Goal: Task Accomplishment & Management: Complete application form

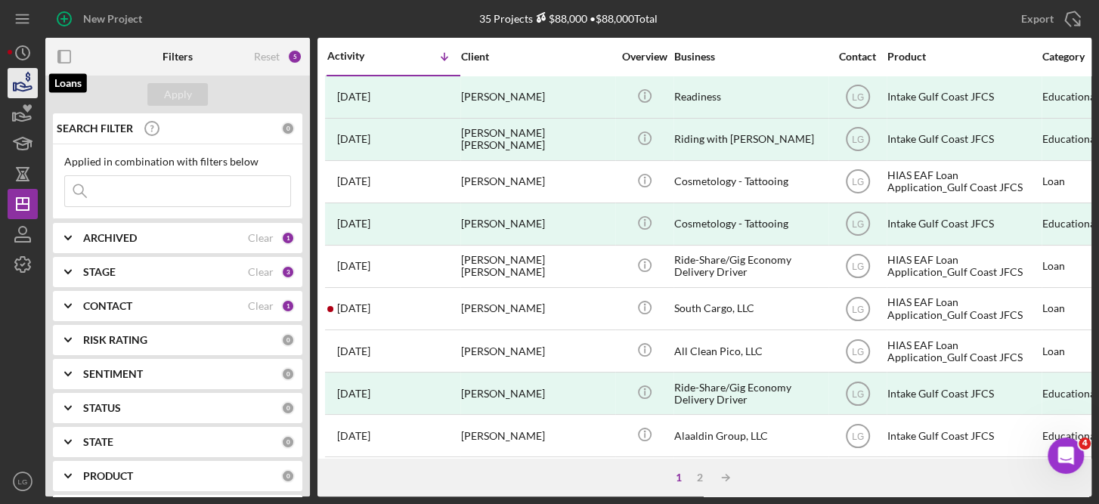
click at [21, 79] on icon "button" at bounding box center [23, 83] width 38 height 38
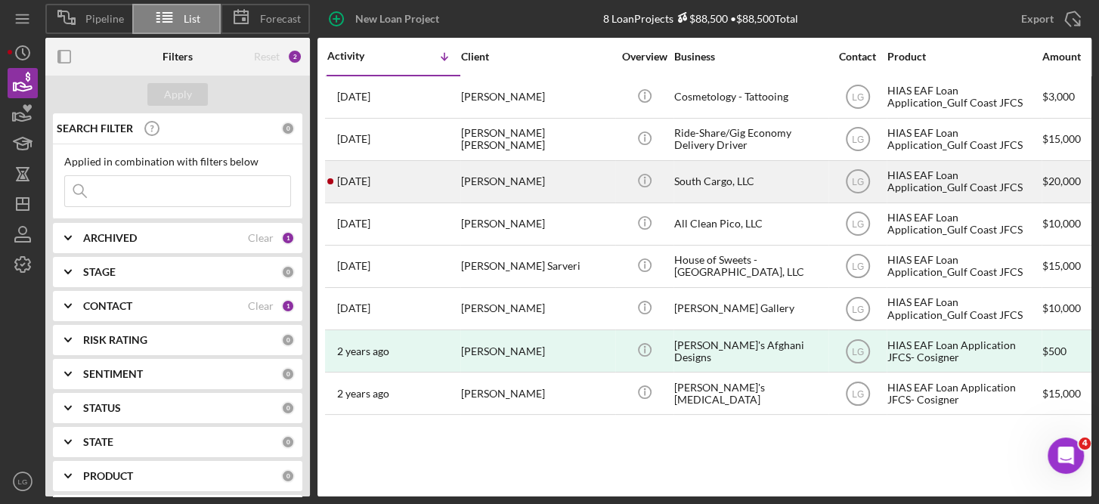
click at [914, 187] on div "HIAS EAF Loan Application_Gulf Coast JFCS" at bounding box center [962, 182] width 151 height 40
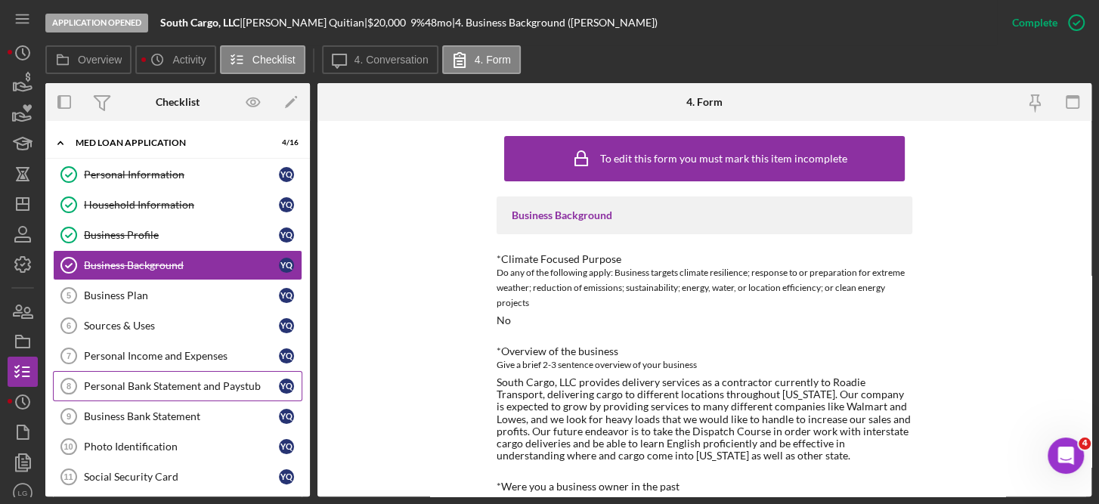
click at [224, 381] on div "Personal Bank Statement and Paystub" at bounding box center [181, 386] width 195 height 12
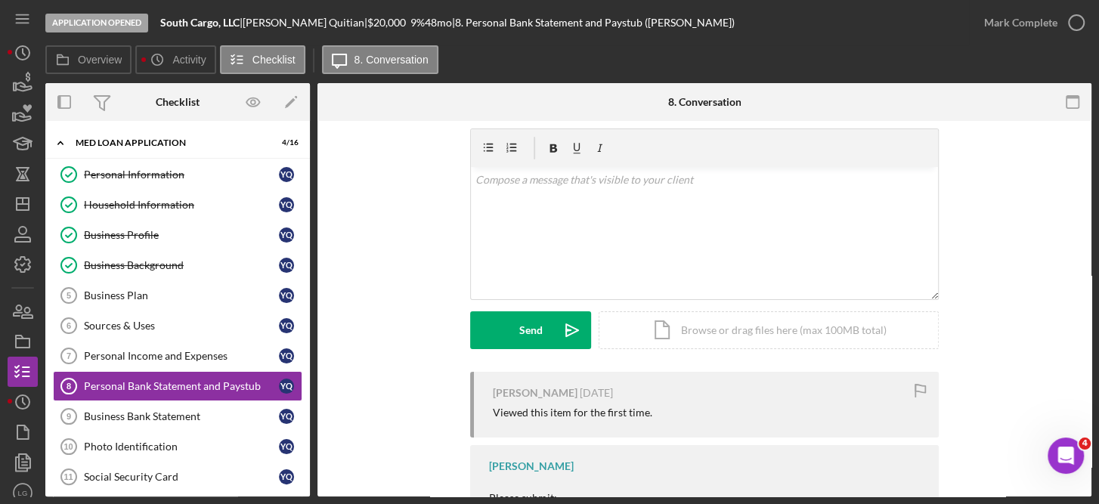
scroll to position [45, 0]
click at [774, 323] on div "Icon/Document Browse or drag files here (max 100MB total) Tap to choose files o…" at bounding box center [768, 330] width 340 height 38
